Goal: Task Accomplishment & Management: Manage account settings

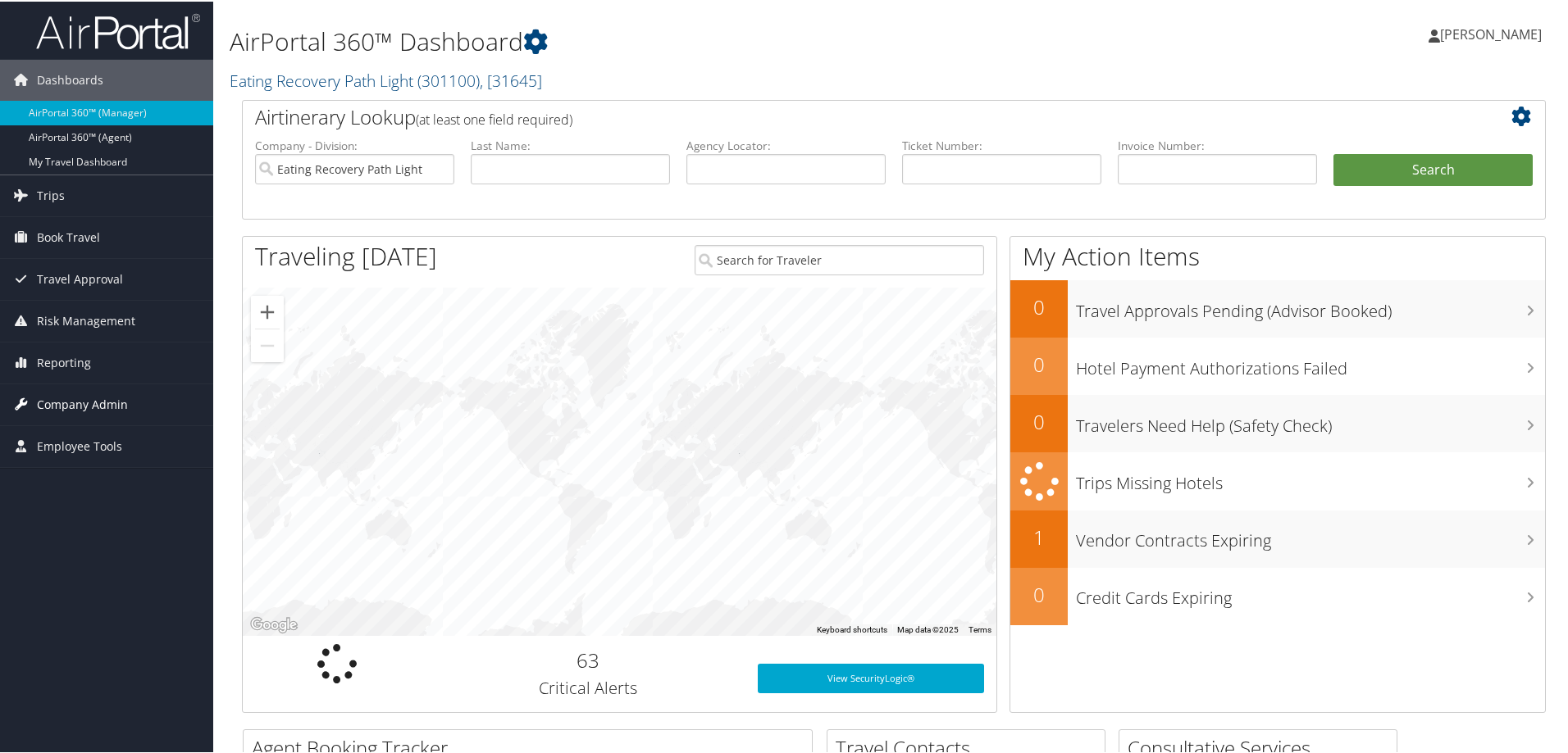
click at [87, 399] on span "Company Admin" at bounding box center [82, 403] width 91 height 41
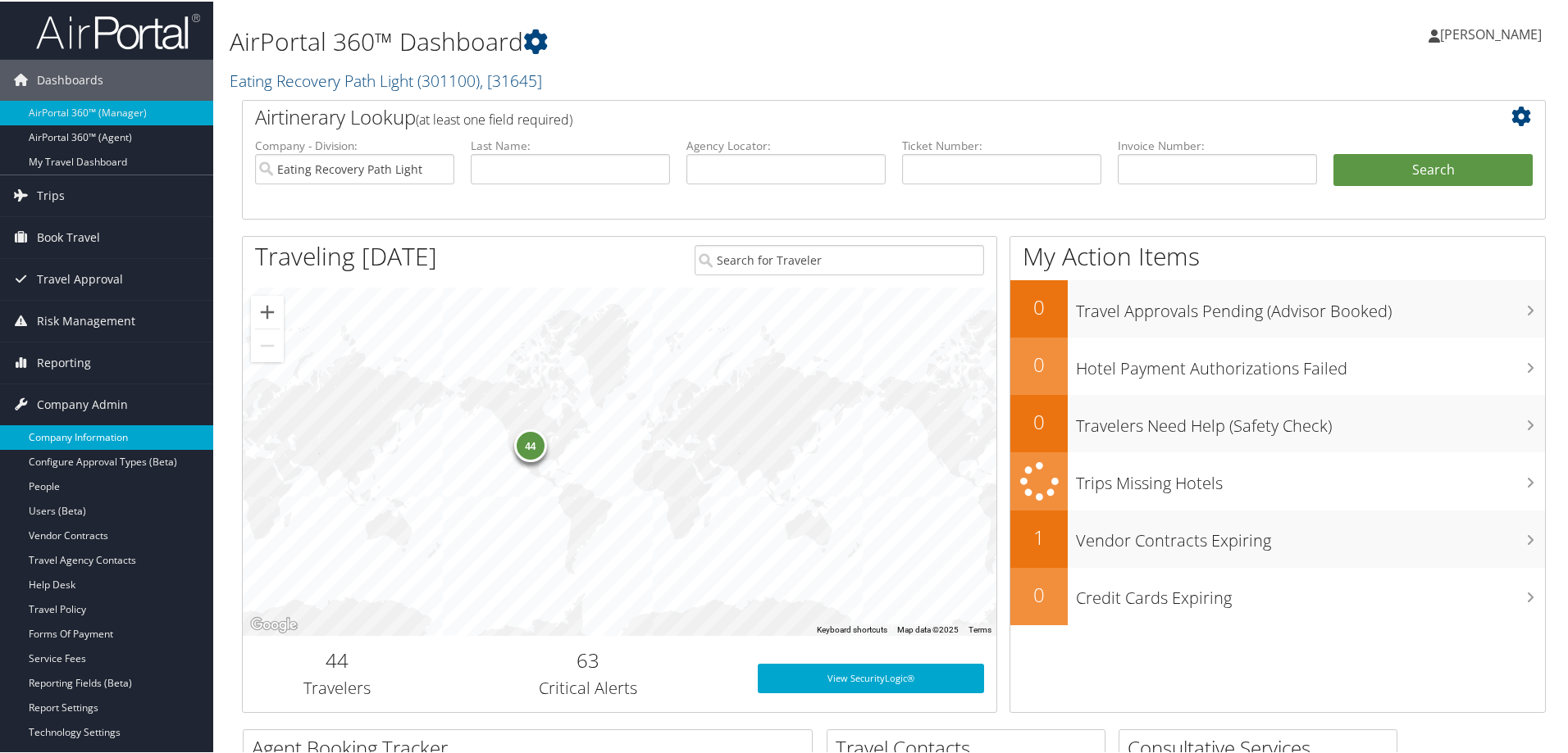
click at [111, 435] on link "Company Information" at bounding box center [107, 435] width 213 height 24
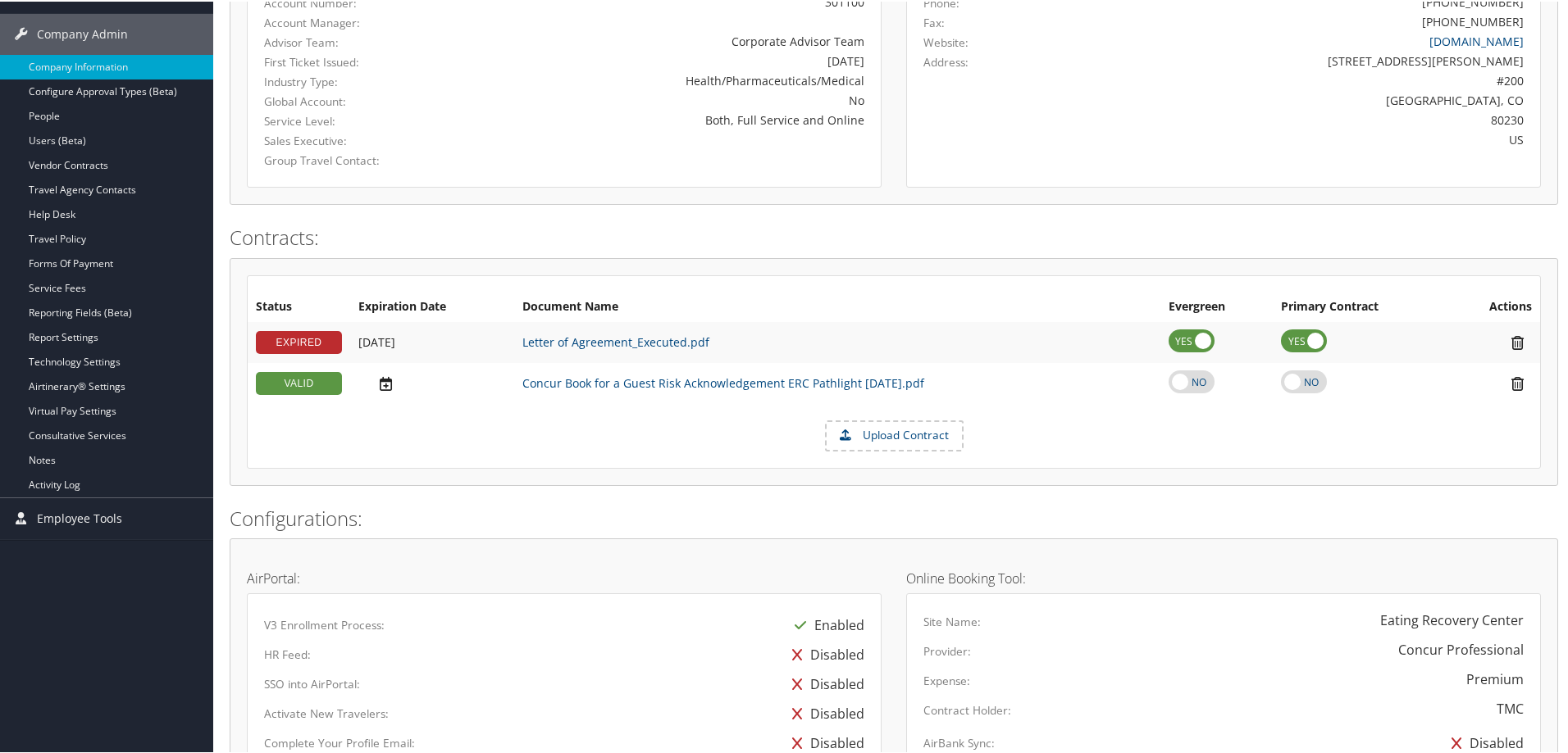
scroll to position [938, 0]
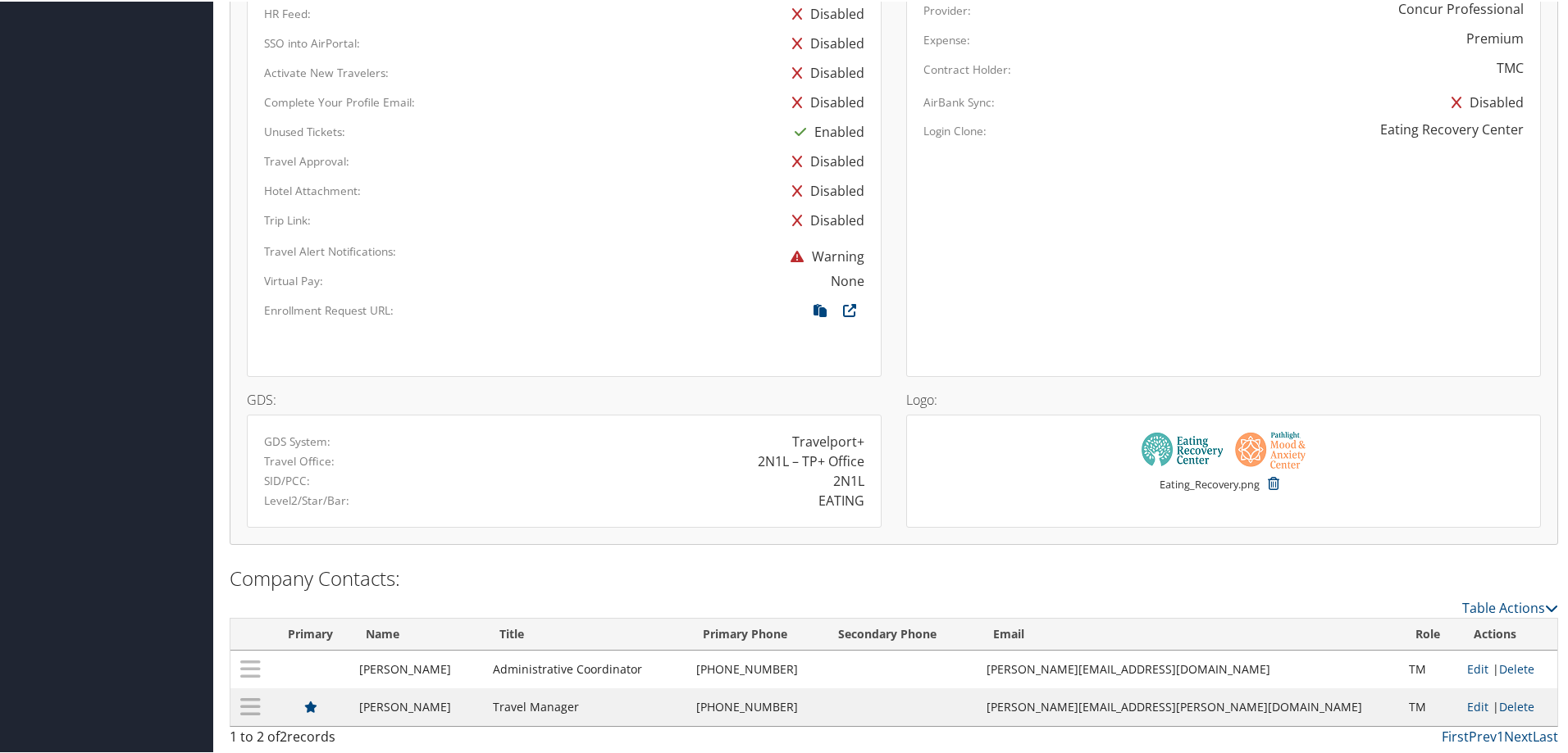
click at [1407, 40] on div "Premium" at bounding box center [1353, 37] width 364 height 20
